Goal: Find specific page/section: Find specific page/section

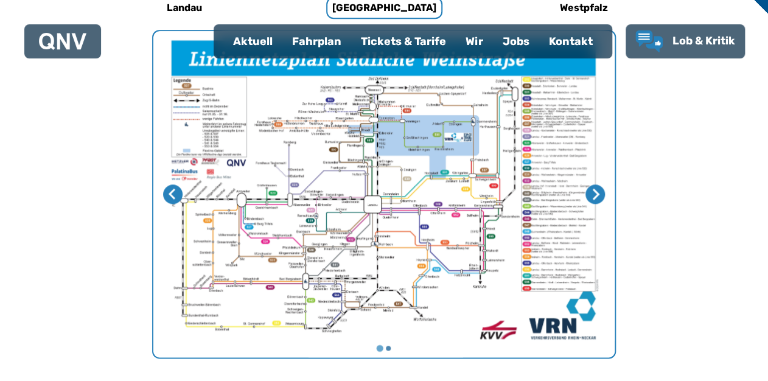
scroll to position [433, 0]
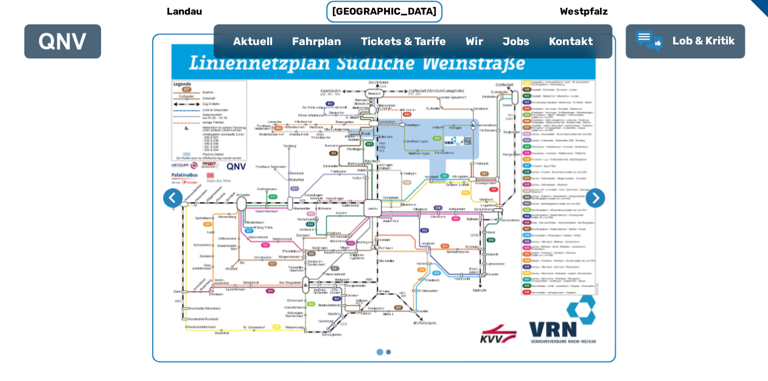
click at [311, 40] on div "Fahrplan" at bounding box center [316, 42] width 69 height 32
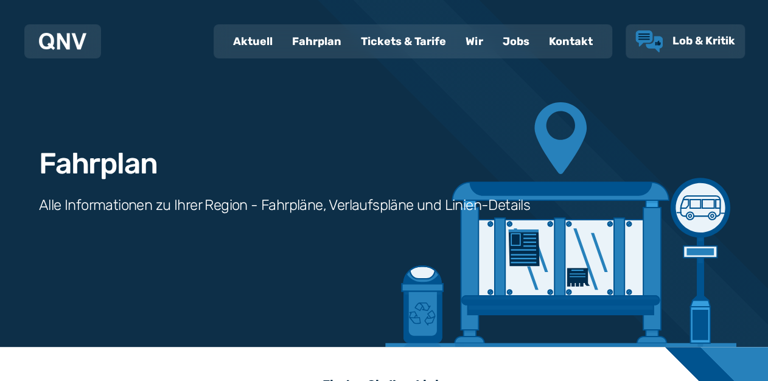
click at [683, 39] on span "Lob & Kritik" at bounding box center [704, 40] width 63 height 13
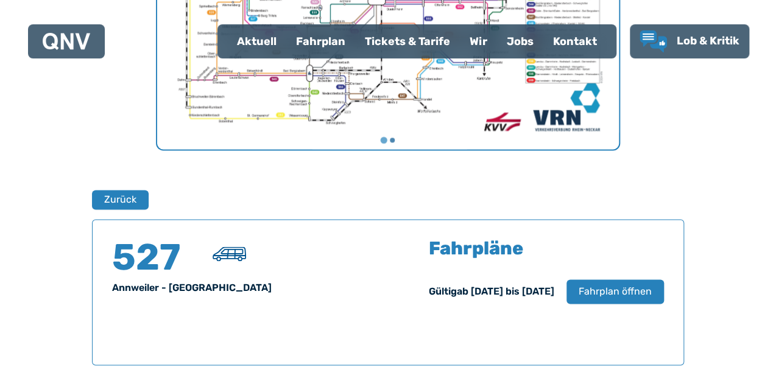
scroll to position [802, 0]
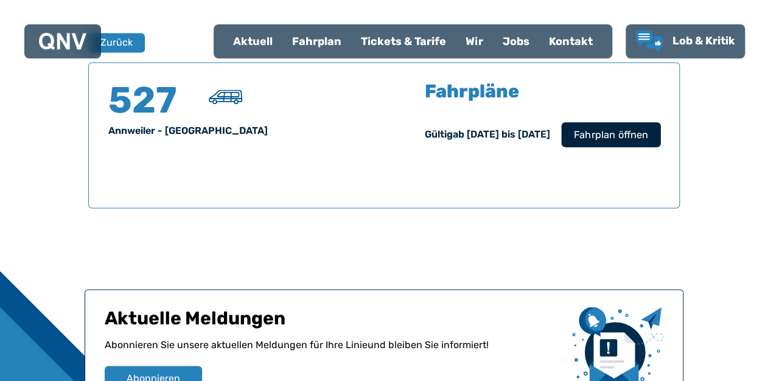
click at [611, 131] on span "Fahrplan öffnen" at bounding box center [611, 134] width 74 height 15
click at [611, 134] on span "Fahrplan öffnen" at bounding box center [611, 134] width 74 height 15
click at [607, 129] on span "Fahrplan öffnen" at bounding box center [611, 134] width 74 height 15
